Goal: Obtain resource: Obtain resource

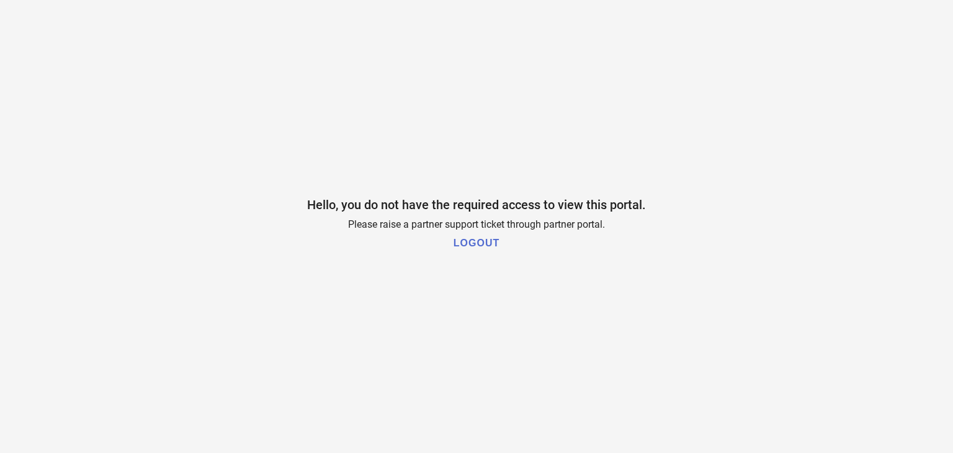
click at [216, 136] on div "Hello, you do not have the required access to view this portal. Please raise a …" at bounding box center [476, 226] width 953 height 453
click at [488, 239] on h1 "LOGOUT" at bounding box center [476, 243] width 46 height 11
click at [467, 236] on button "LOGOUT" at bounding box center [476, 242] width 53 height 25
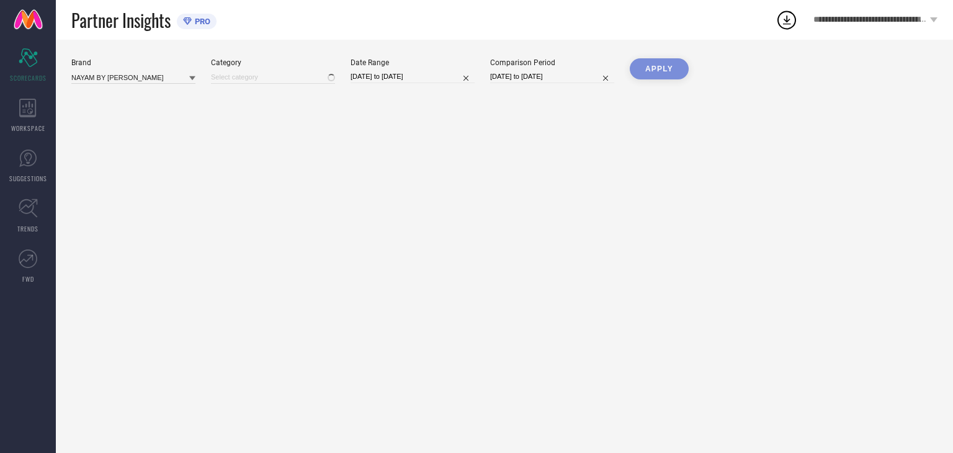
type input "All"
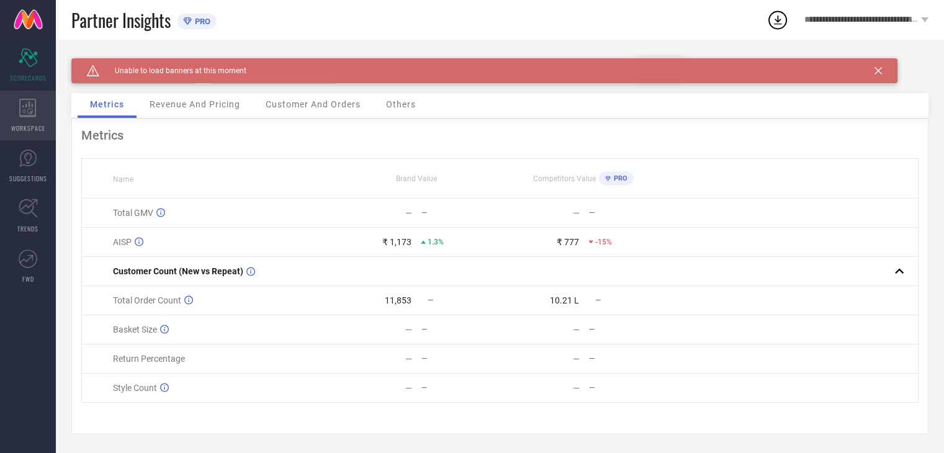
click at [32, 118] on div "WORKSPACE" at bounding box center [28, 116] width 56 height 50
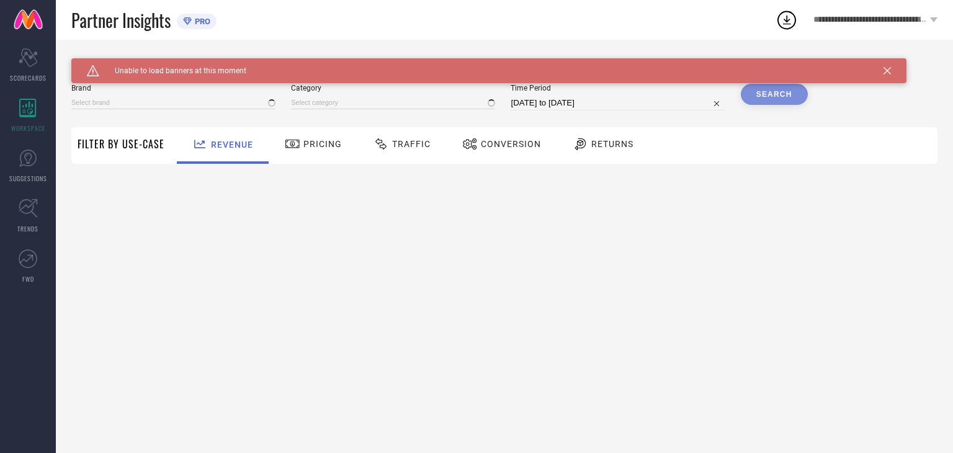
type input "NAYAM BY LAKSHITA"
type input "All"
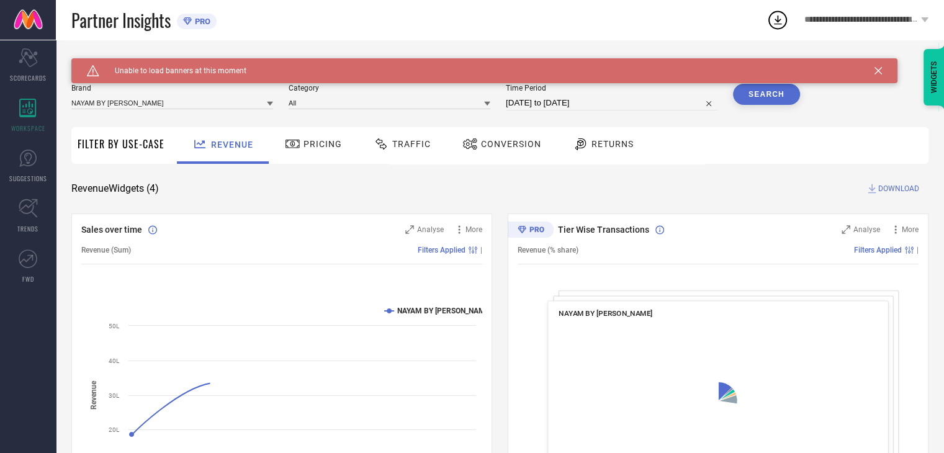
click at [395, 148] on span "Traffic" at bounding box center [411, 144] width 38 height 10
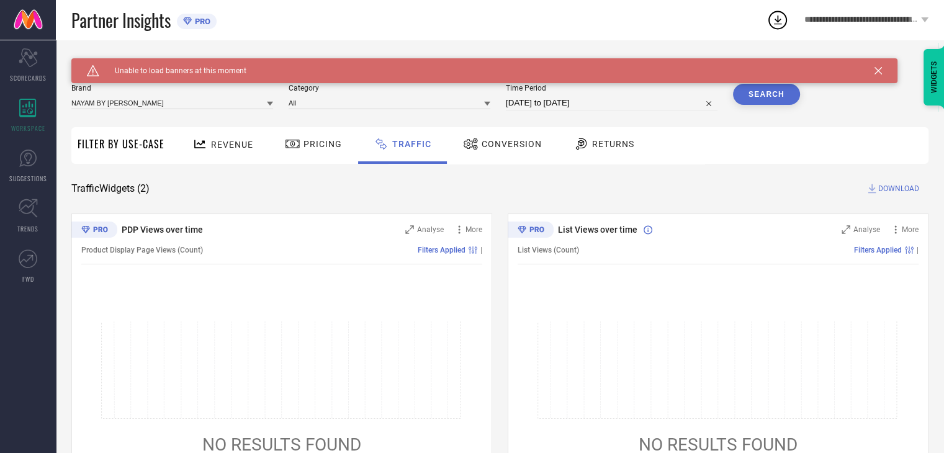
click at [882, 70] on div "Caution Created with Sketch. Unable to load banners at this moment" at bounding box center [484, 70] width 826 height 25
click at [638, 114] on div "Brand NAYAM BY LAKSHITA Category All Time Period 29-08-2025 to 28-09-2025 Search" at bounding box center [435, 102] width 728 height 37
click at [581, 106] on input "29-08-2025 to 28-09-2025" at bounding box center [612, 103] width 212 height 15
select select "7"
select select "2025"
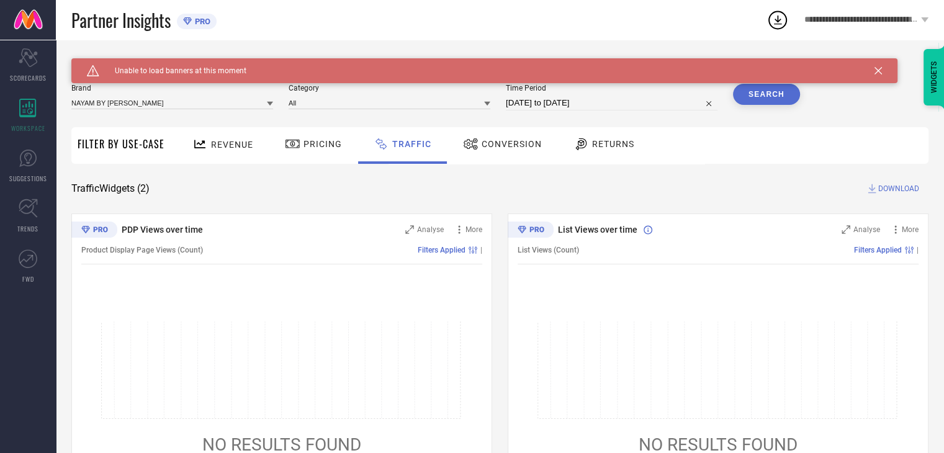
select select "8"
select select "2025"
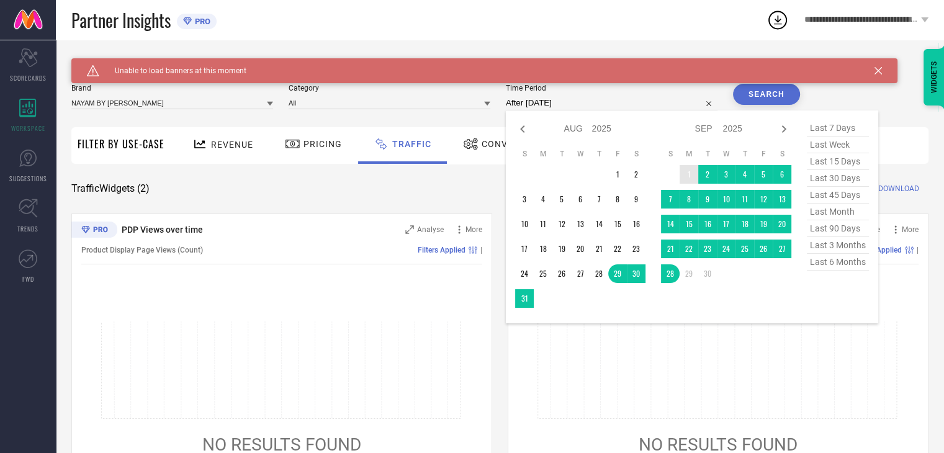
click at [689, 177] on td "1" at bounding box center [688, 174] width 19 height 19
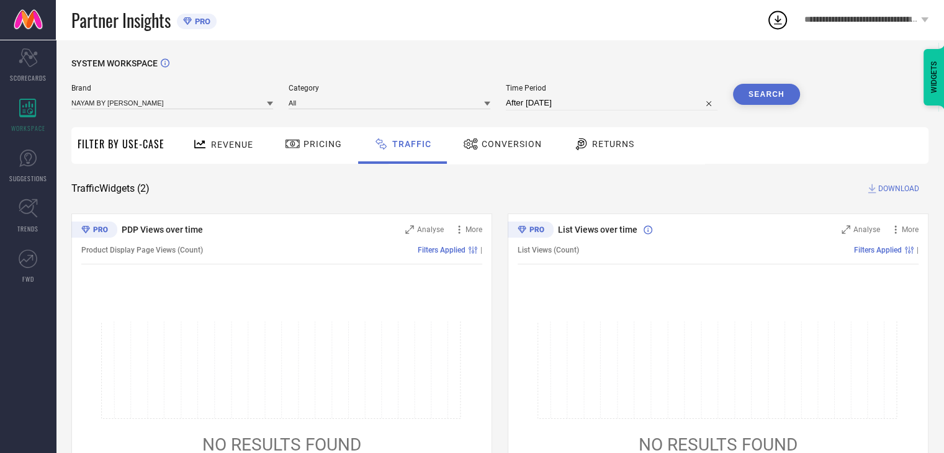
type input "01-09-2025 to 28-09-2025"
click at [758, 95] on button "Search" at bounding box center [766, 94] width 67 height 21
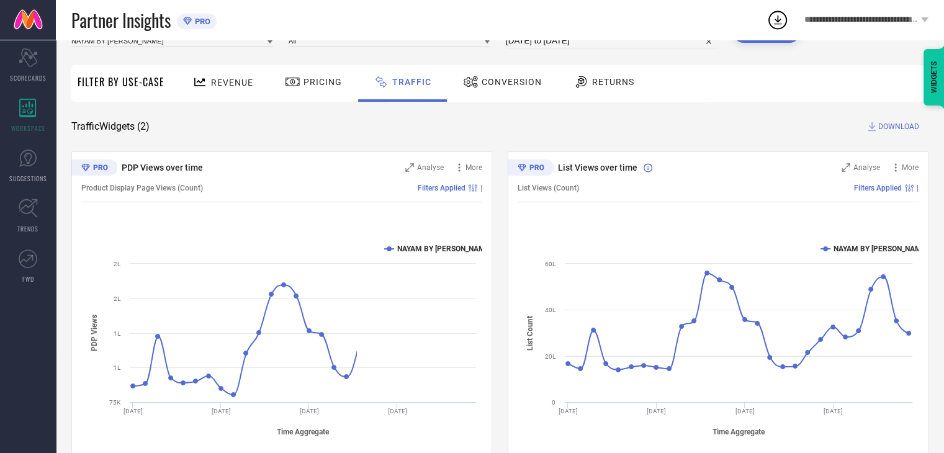
scroll to position [90, 0]
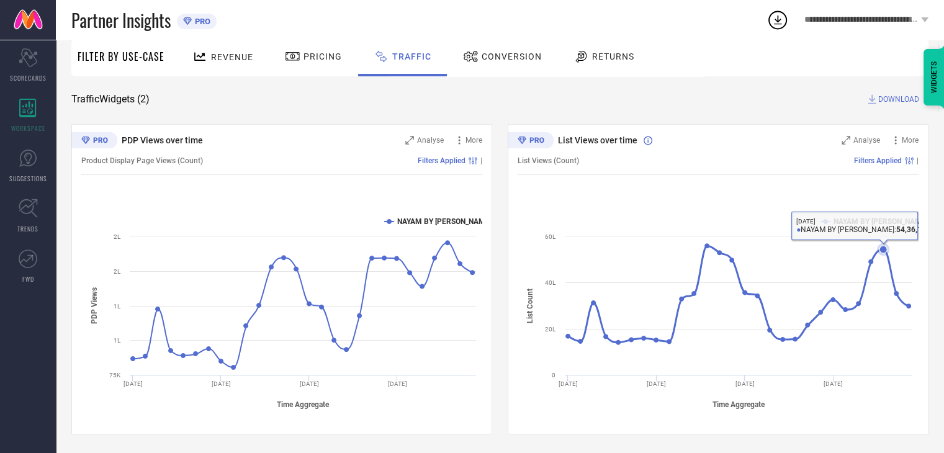
click at [883, 253] on icon at bounding box center [883, 249] width 12 height 12
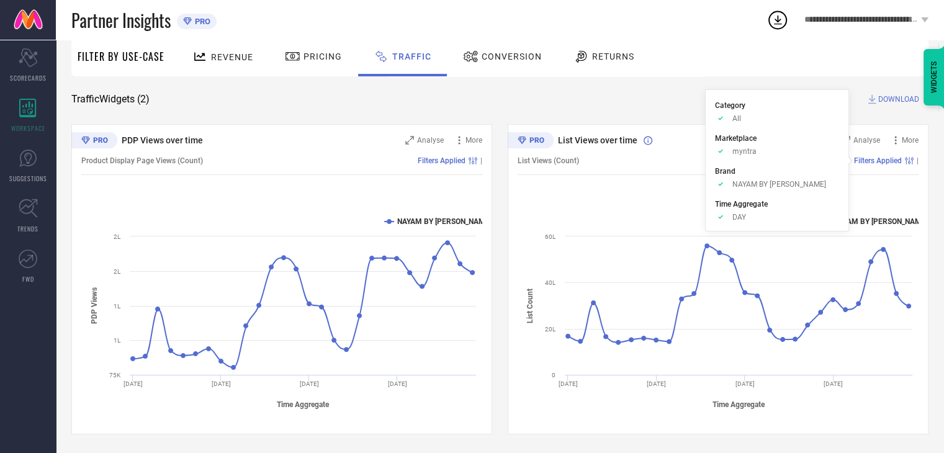
click at [883, 105] on div "SYSTEM WORKSPACE Brand NAYAM BY LAKSHITA Category All Time Period 01-09-2025 to…" at bounding box center [499, 201] width 857 height 465
click at [886, 97] on span "DOWNLOAD" at bounding box center [898, 99] width 41 height 12
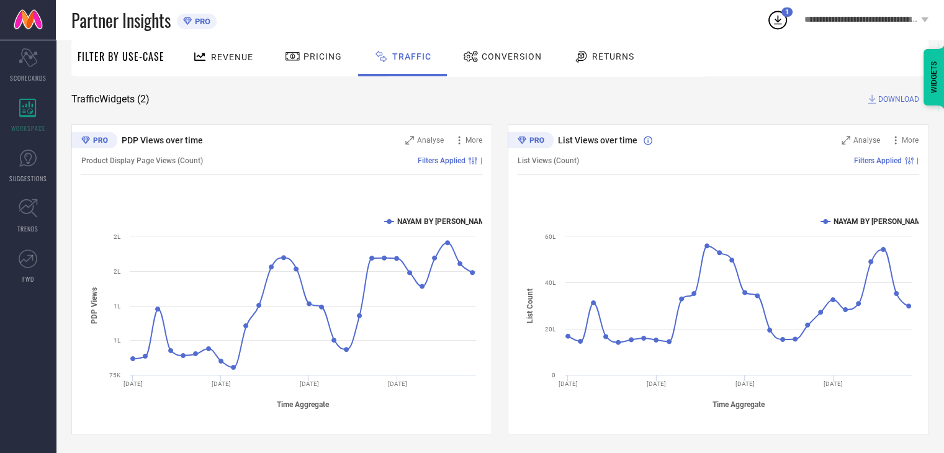
drag, startPoint x: 774, startPoint y: 25, endPoint x: 762, endPoint y: 30, distance: 13.0
click at [774, 25] on icon at bounding box center [777, 20] width 22 height 22
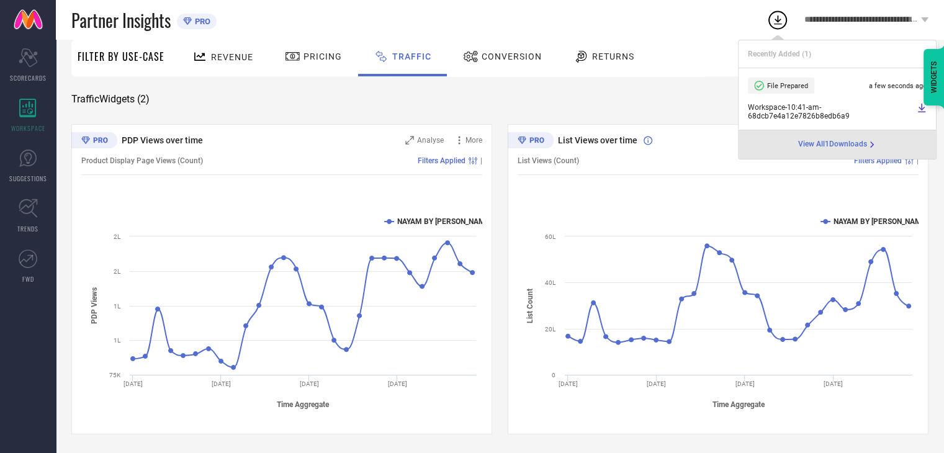
click at [668, 112] on div "SYSTEM WORKSPACE Brand NAYAM BY LAKSHITA Category All Time Period 01-09-2025 to…" at bounding box center [499, 201] width 857 height 465
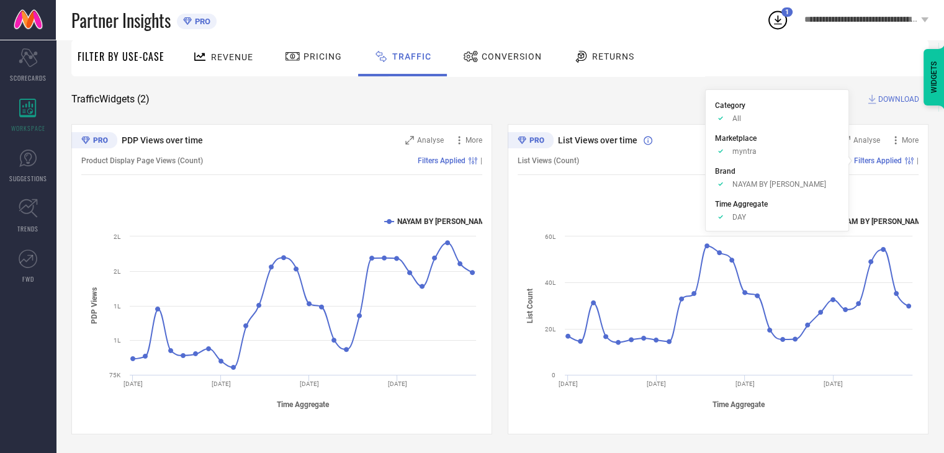
click at [887, 158] on span "Filters Applied" at bounding box center [878, 160] width 48 height 9
click at [886, 99] on span "DOWNLOAD" at bounding box center [898, 99] width 41 height 12
click at [476, 53] on div at bounding box center [472, 56] width 19 height 15
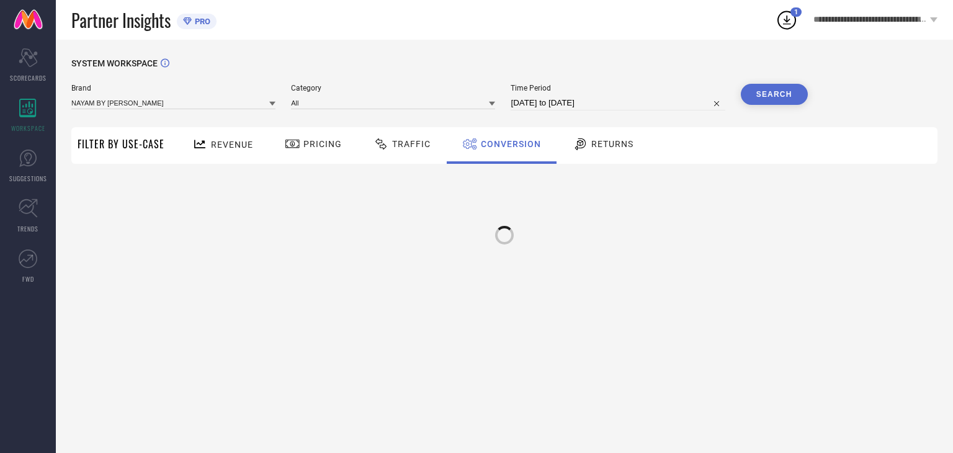
click at [625, 55] on div "SYSTEM WORKSPACE Brand NAYAM BY LAKSHITA Category All Time Period 01-09-2025 to…" at bounding box center [504, 246] width 897 height 413
click at [549, 104] on input "01-09-2025 to 28-09-2025" at bounding box center [618, 103] width 214 height 15
select select "8"
select select "2025"
select select "9"
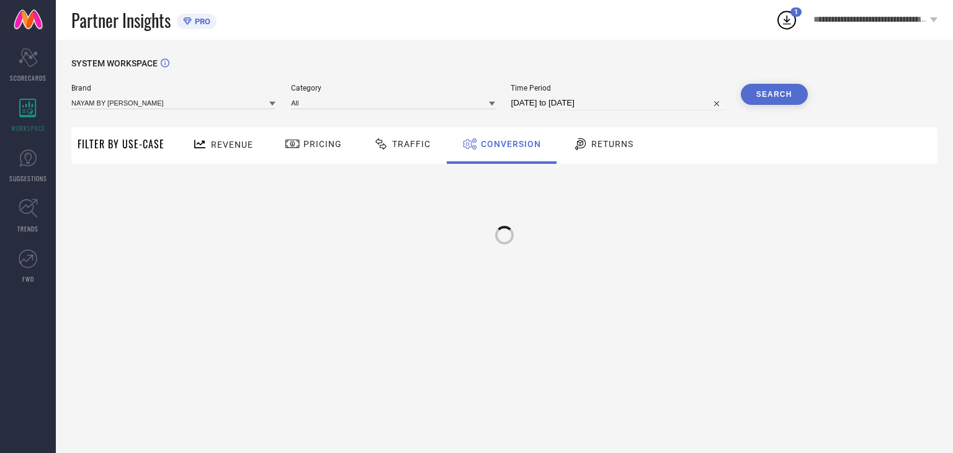
select select "2025"
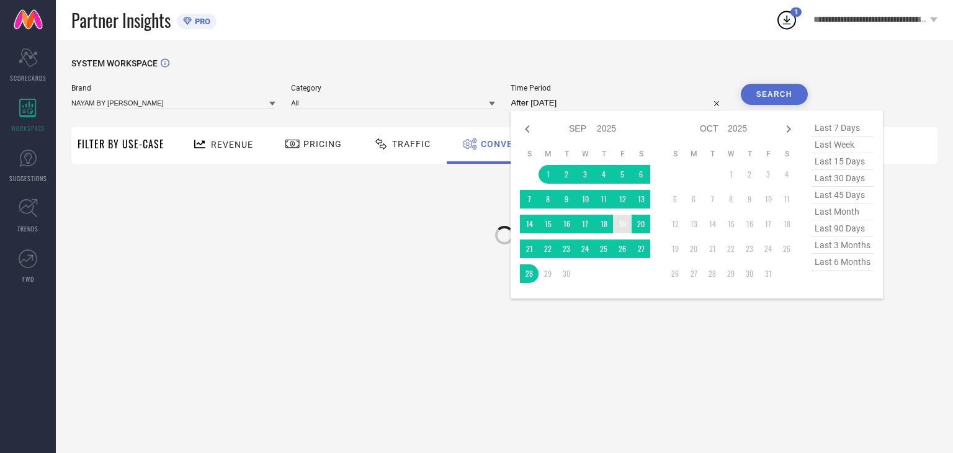
click at [622, 218] on td "19" at bounding box center [622, 224] width 19 height 19
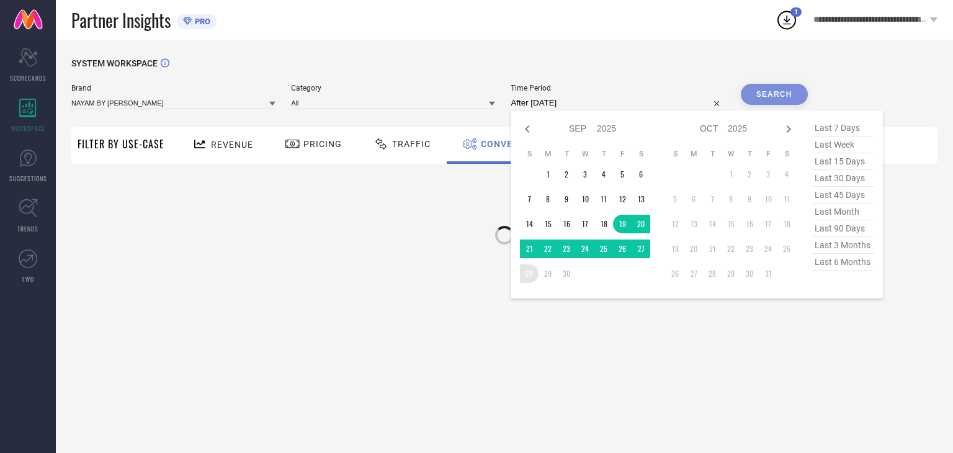
type input "19-09-2025 to 28-09-2025"
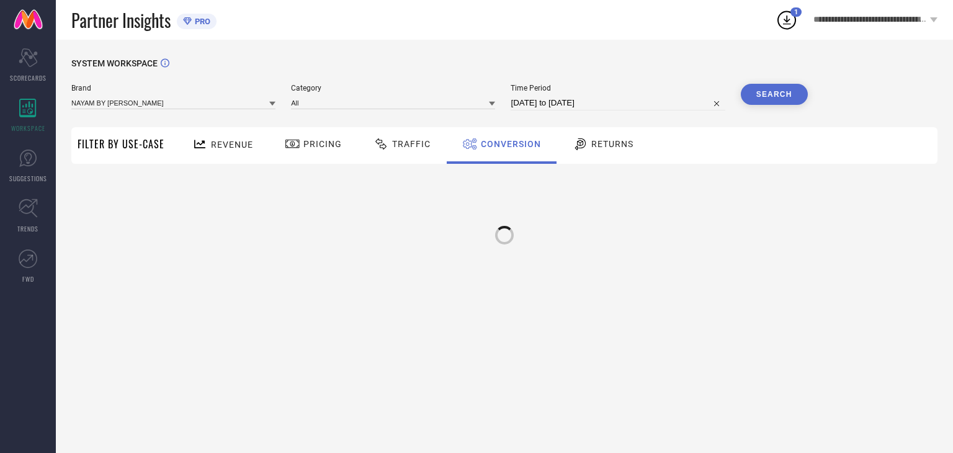
click at [764, 92] on button "Search" at bounding box center [774, 94] width 67 height 21
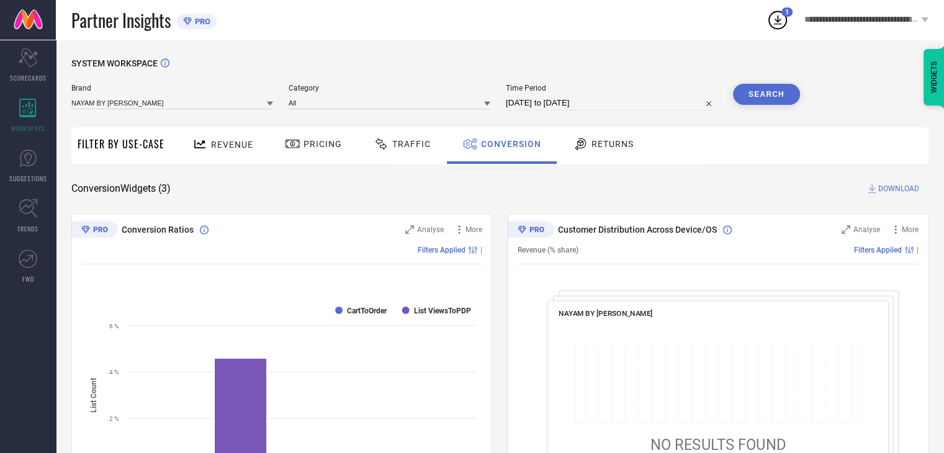
click at [597, 105] on input "19-09-2025 to 28-09-2025" at bounding box center [612, 103] width 212 height 15
select select "8"
select select "2025"
select select "9"
select select "2025"
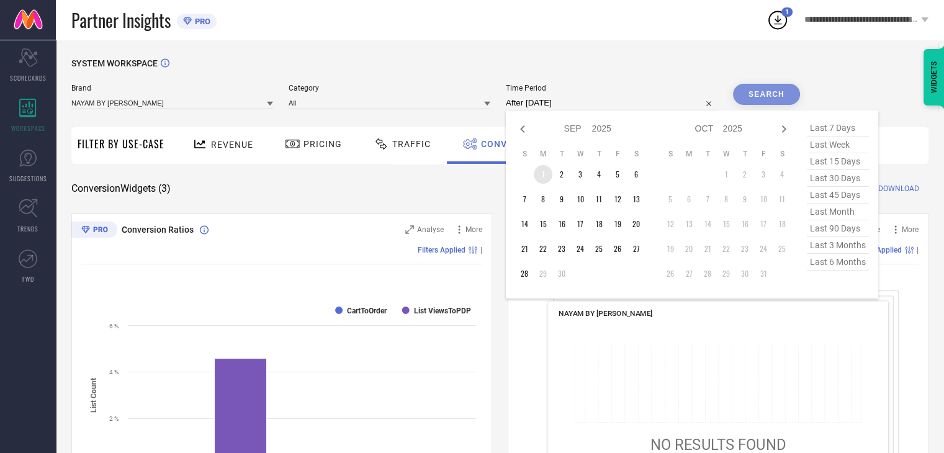
click at [543, 172] on td "1" at bounding box center [543, 174] width 19 height 19
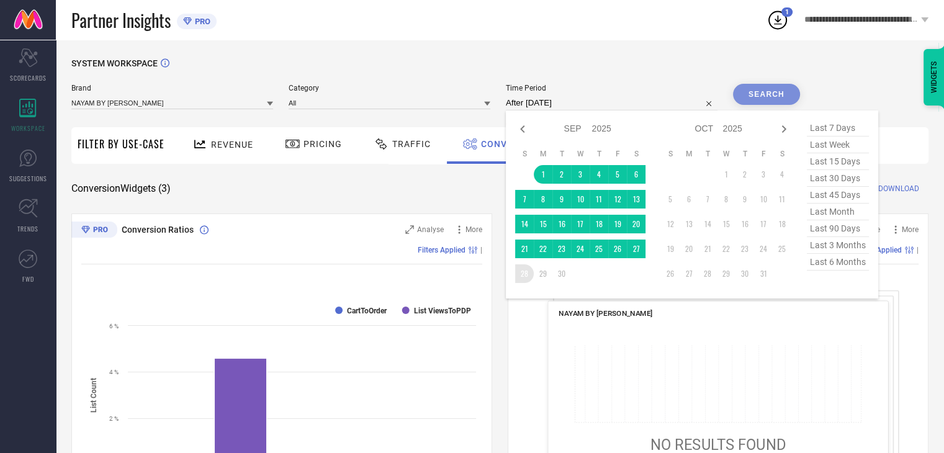
click at [531, 267] on table "S M T W T F S 1 2 3 4 5 6 7 8 9 10 11 12 13 14 15 16 17 18 19 20 21 22 23 24 25…" at bounding box center [580, 216] width 130 height 146
type input "01-09-2025 to 28-09-2025"
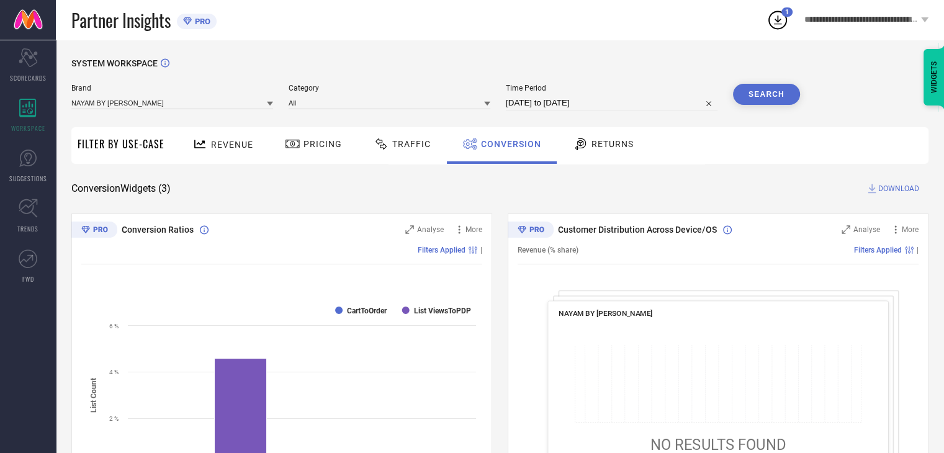
click at [763, 97] on button "Search" at bounding box center [766, 94] width 67 height 21
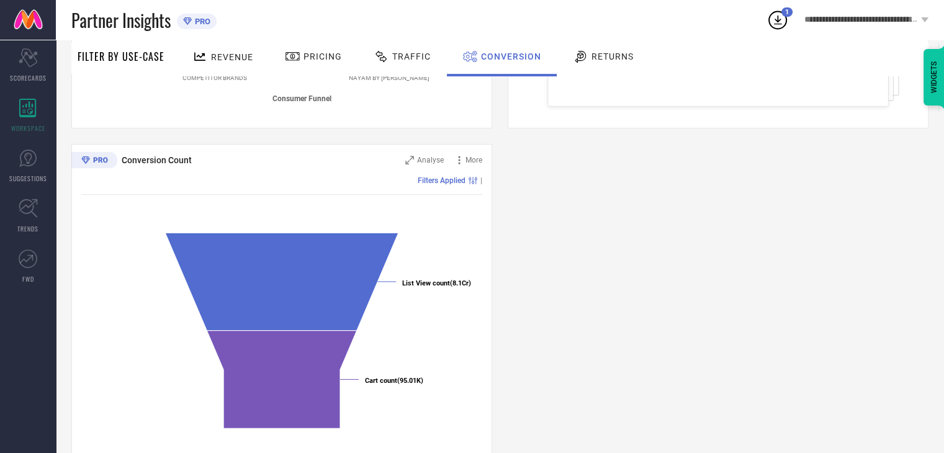
scroll to position [416, 0]
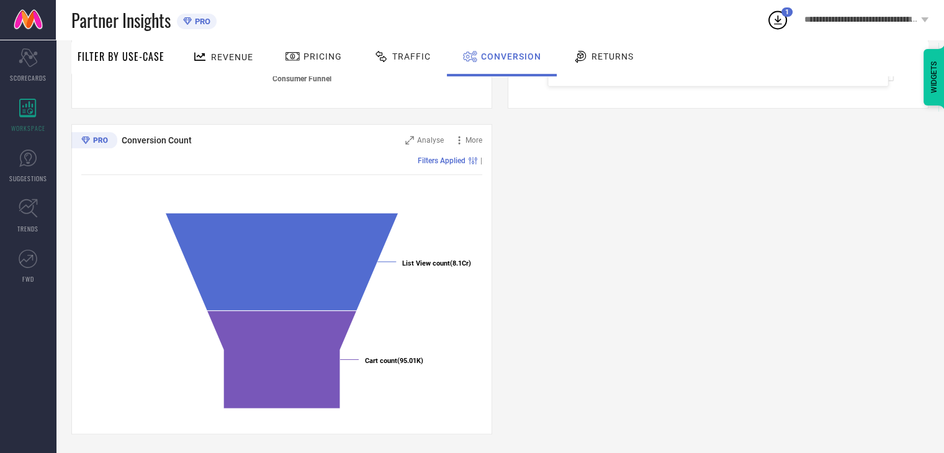
click at [201, 49] on icon at bounding box center [200, 57] width 16 height 16
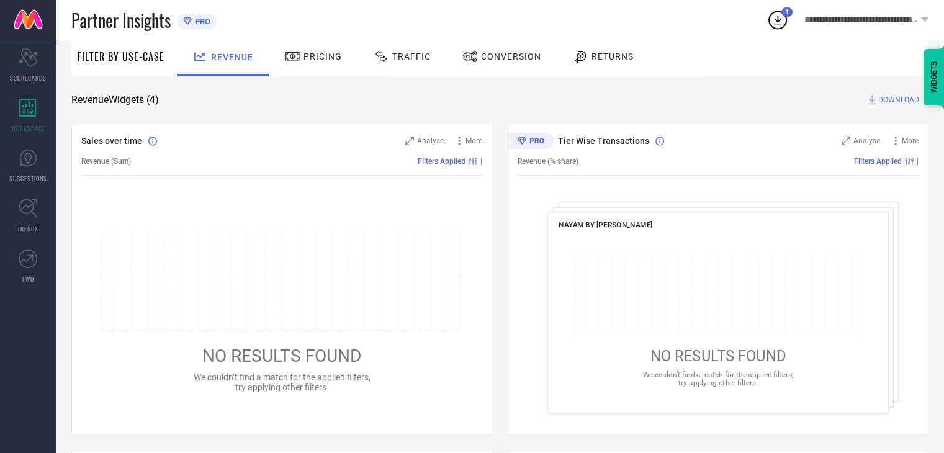
scroll to position [43, 0]
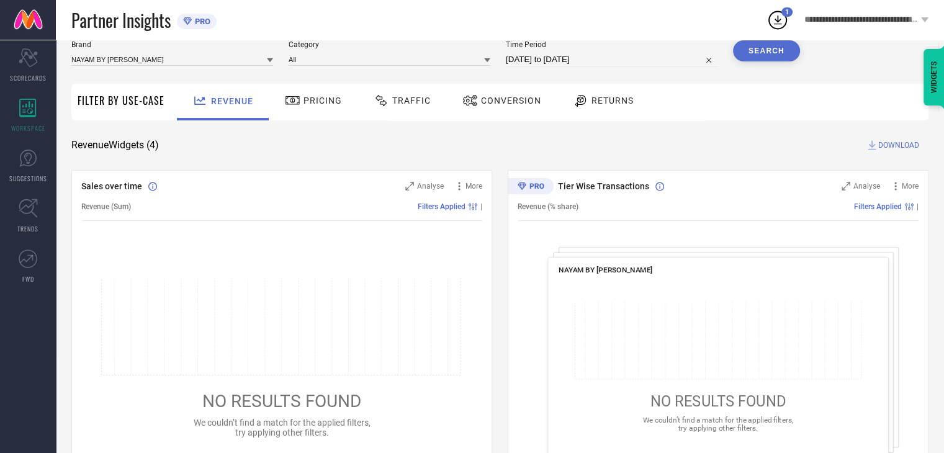
click at [481, 99] on span "Conversion" at bounding box center [511, 101] width 60 height 10
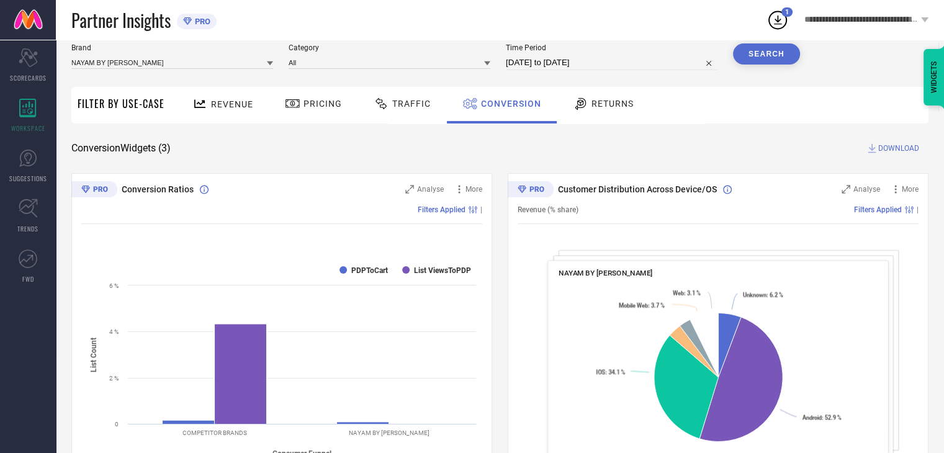
scroll to position [62, 0]
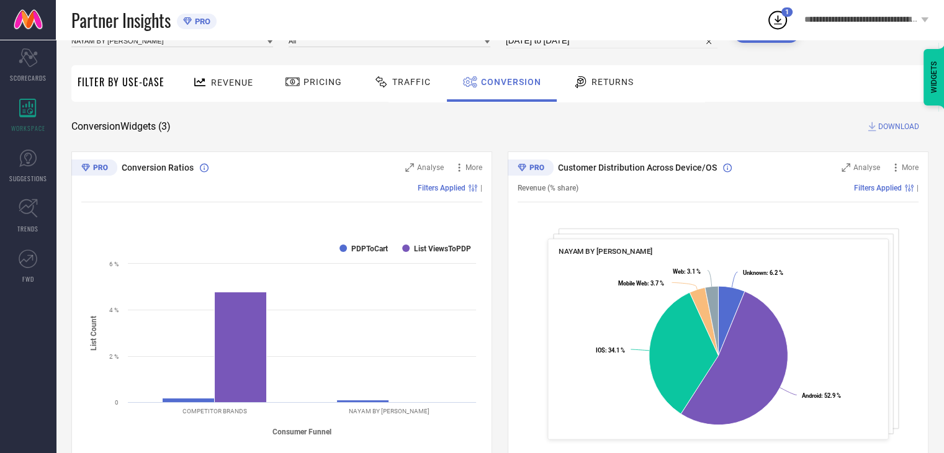
click at [785, 106] on div "SYSTEM WORKSPACE Brand NAYAM BY LAKSHITA Category All Time Period 01-09-2025 to…" at bounding box center [499, 391] width 857 height 791
